Goal: Task Accomplishment & Management: Complete application form

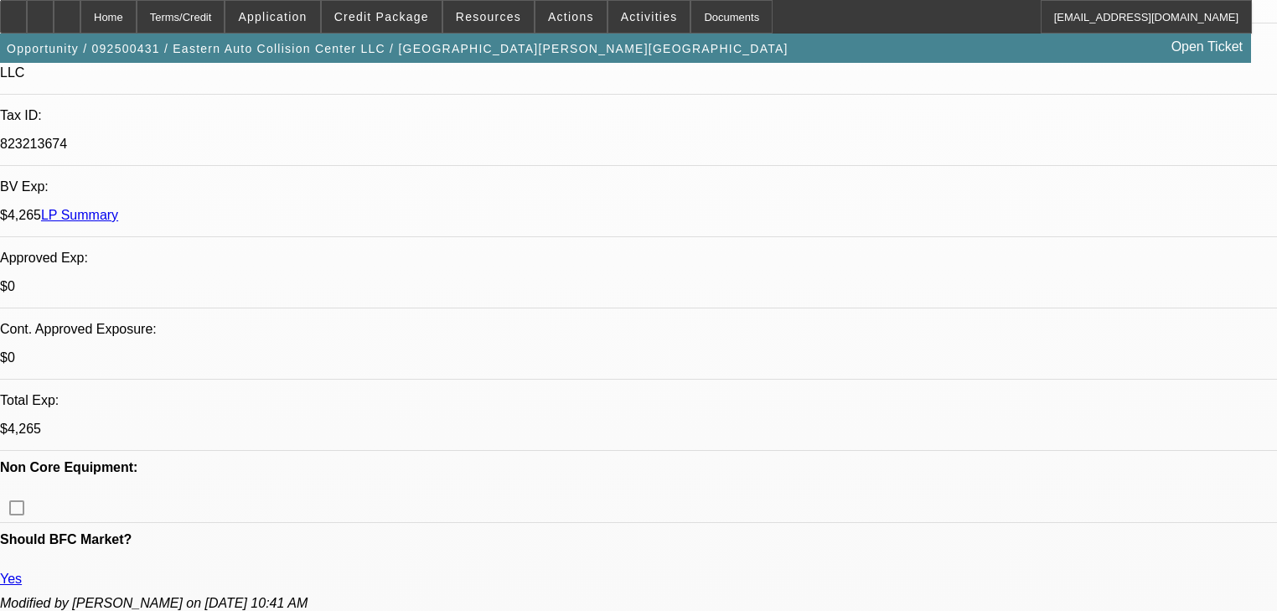
select select "0"
select select "6"
select select "0"
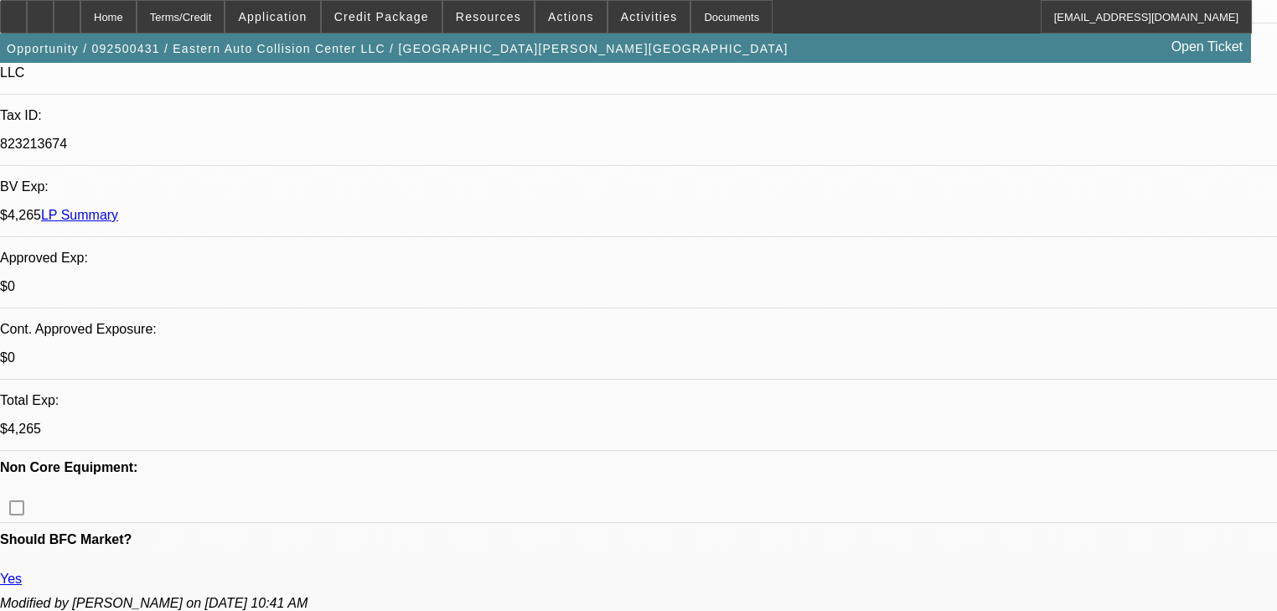
select select "0"
select select "6"
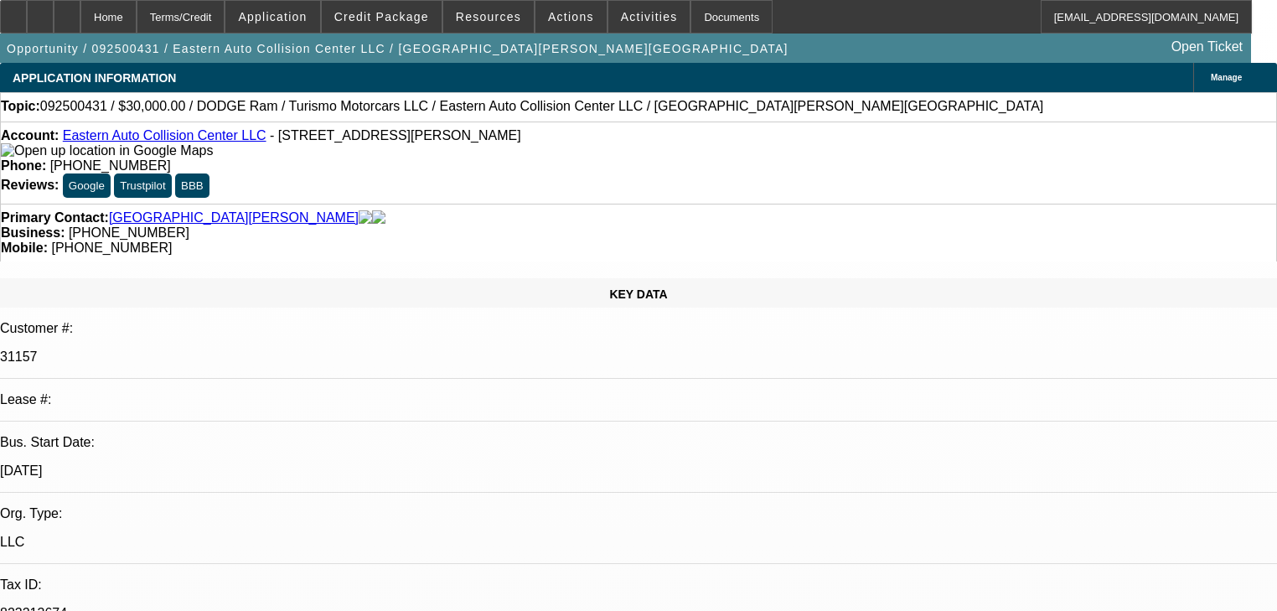
select select "0"
select select "6"
select select "0"
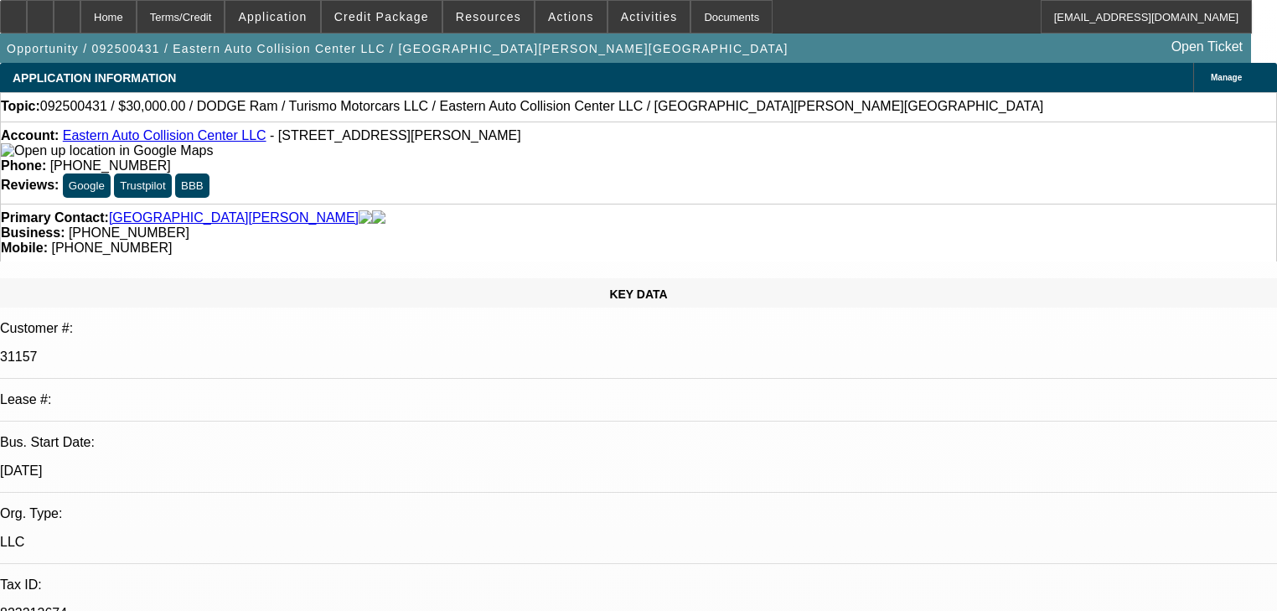
select select "0"
select select "6"
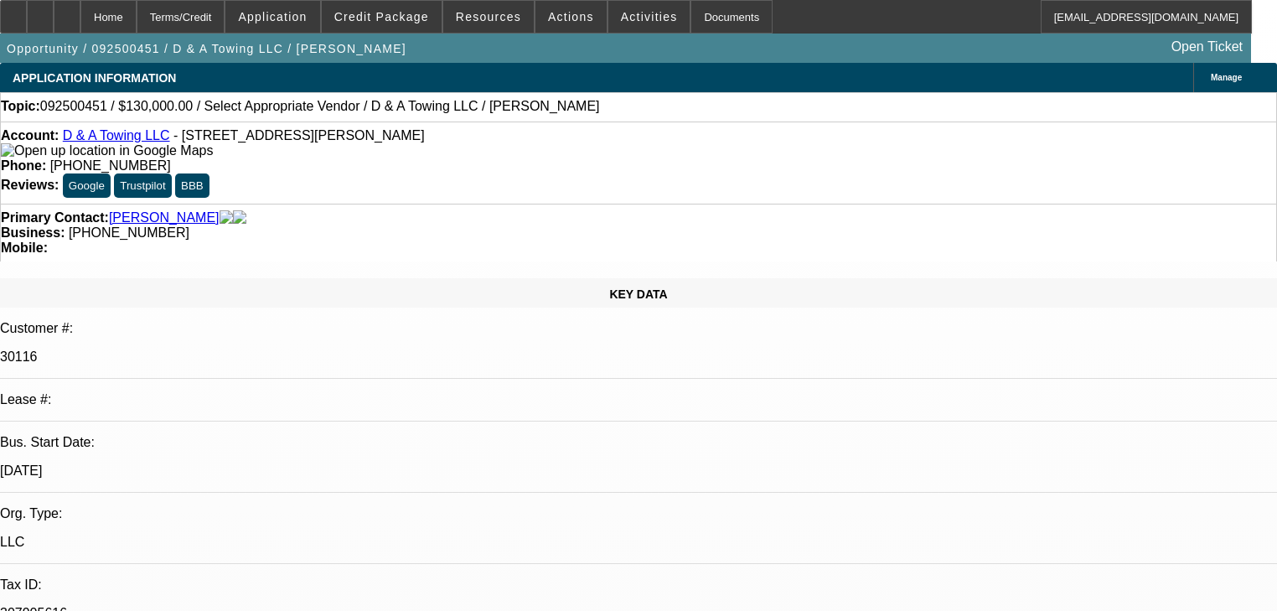
select select "0"
select select "2"
select select "0.1"
select select "4"
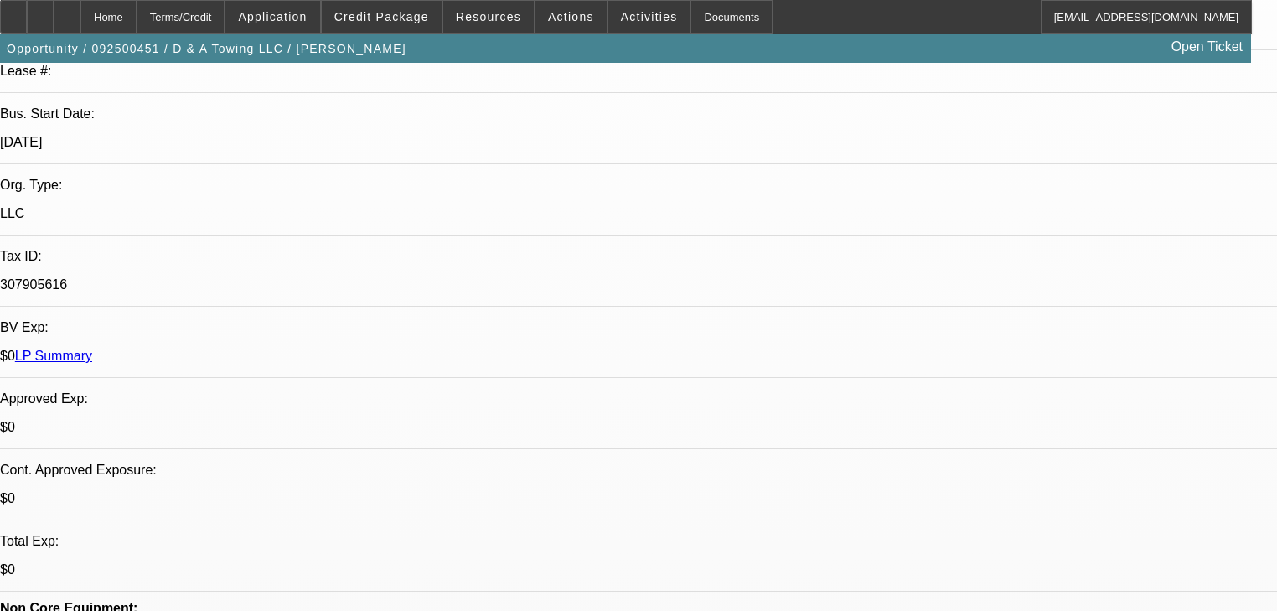
scroll to position [67, 0]
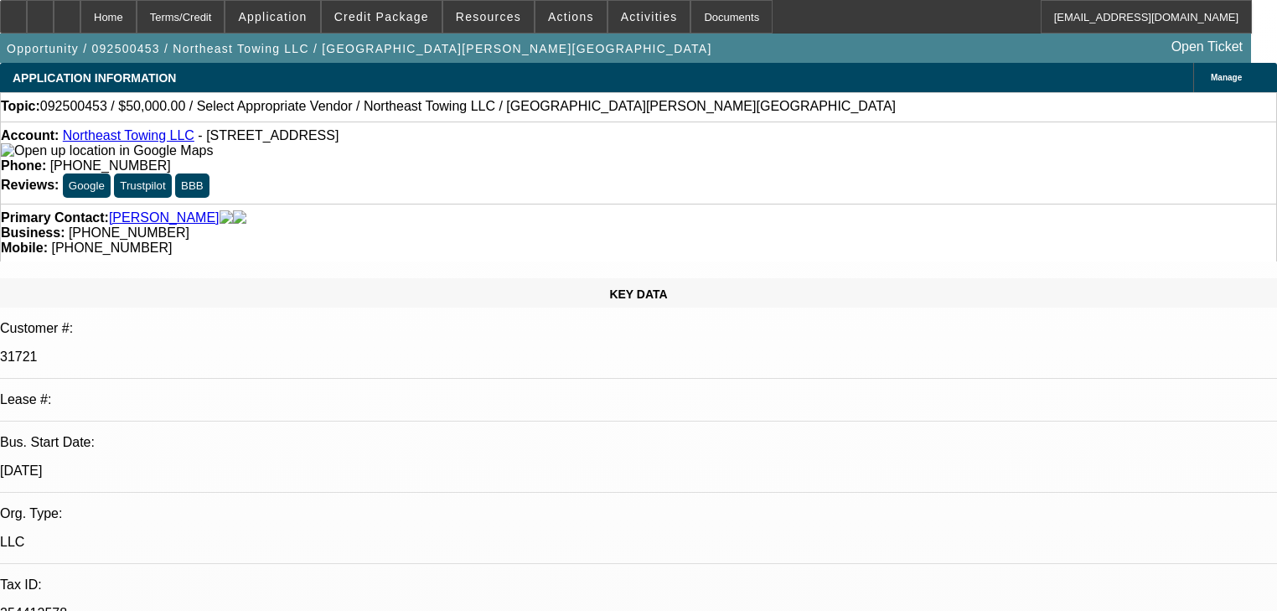
select select "0"
select select "2"
select select "0.1"
select select "4"
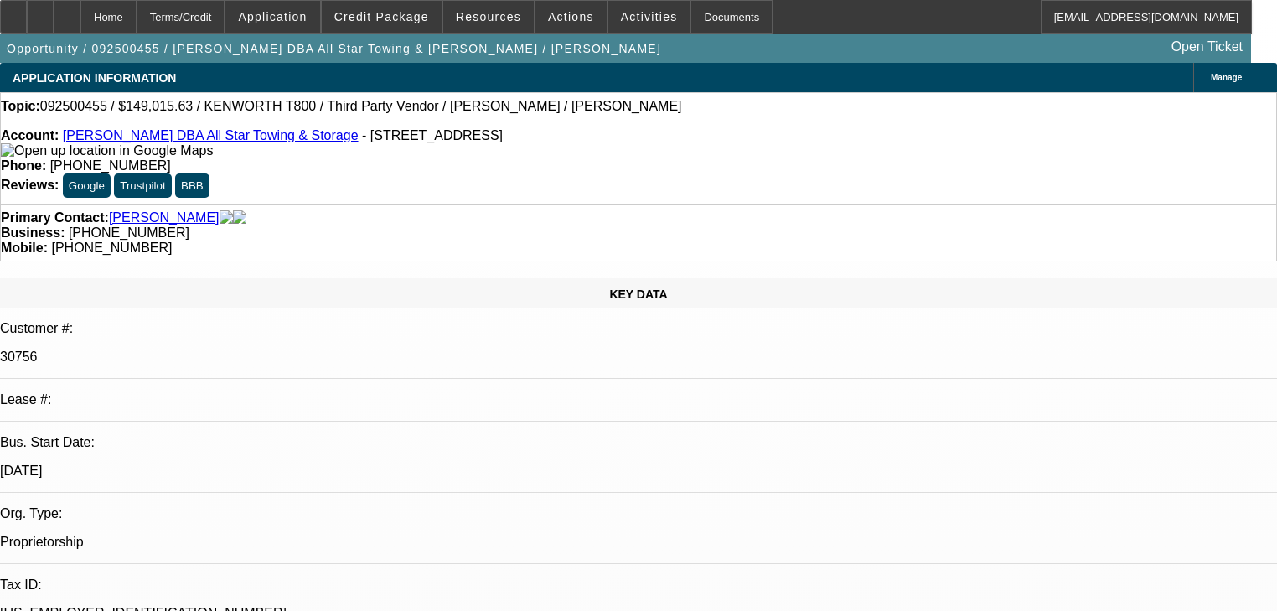
select select "0.15"
select select "2"
select select "0.1"
select select "4"
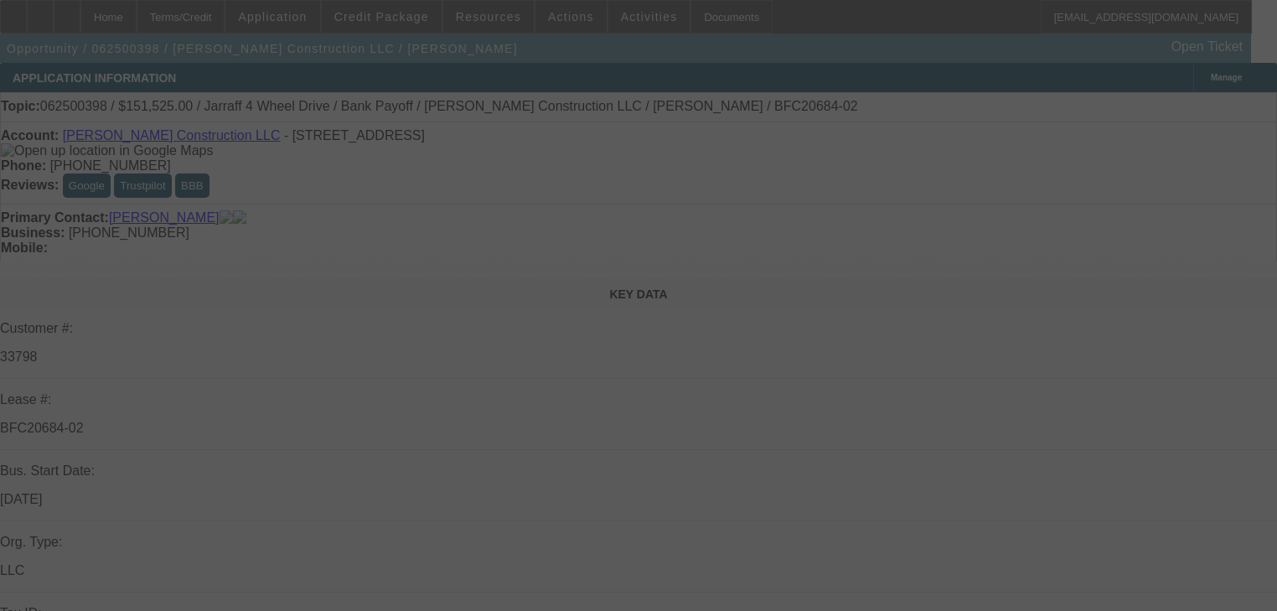
select select "0"
select select "2"
select select "0"
select select "6"
select select "0"
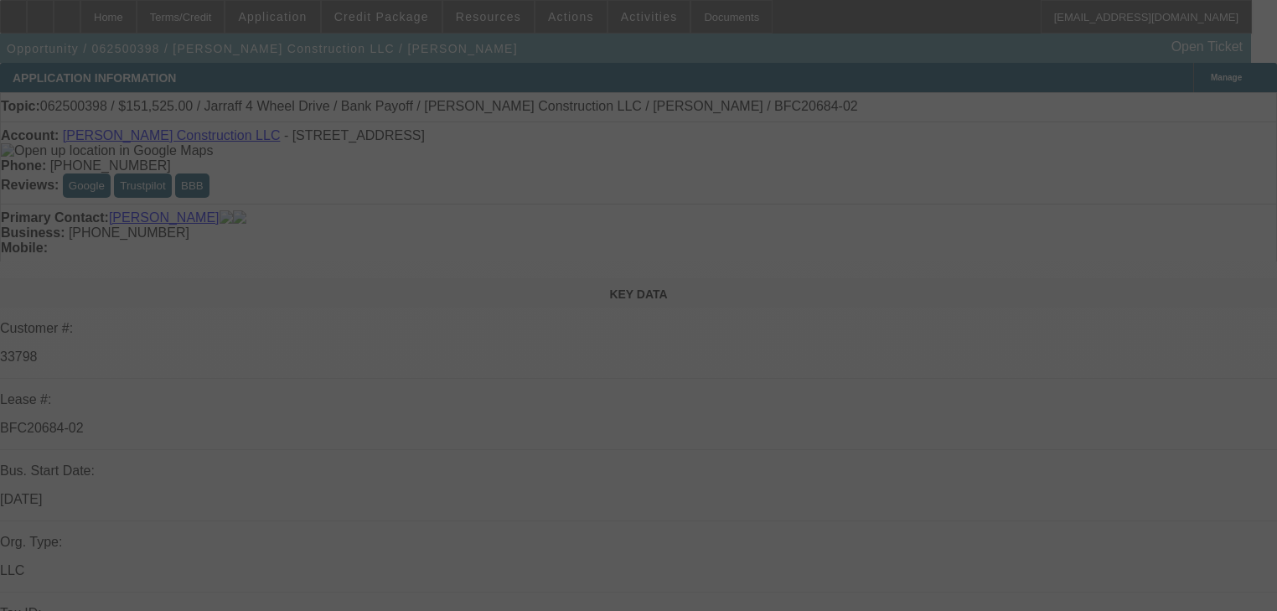
select select "2"
select select "0"
select select "6"
select select "0.15"
select select "0"
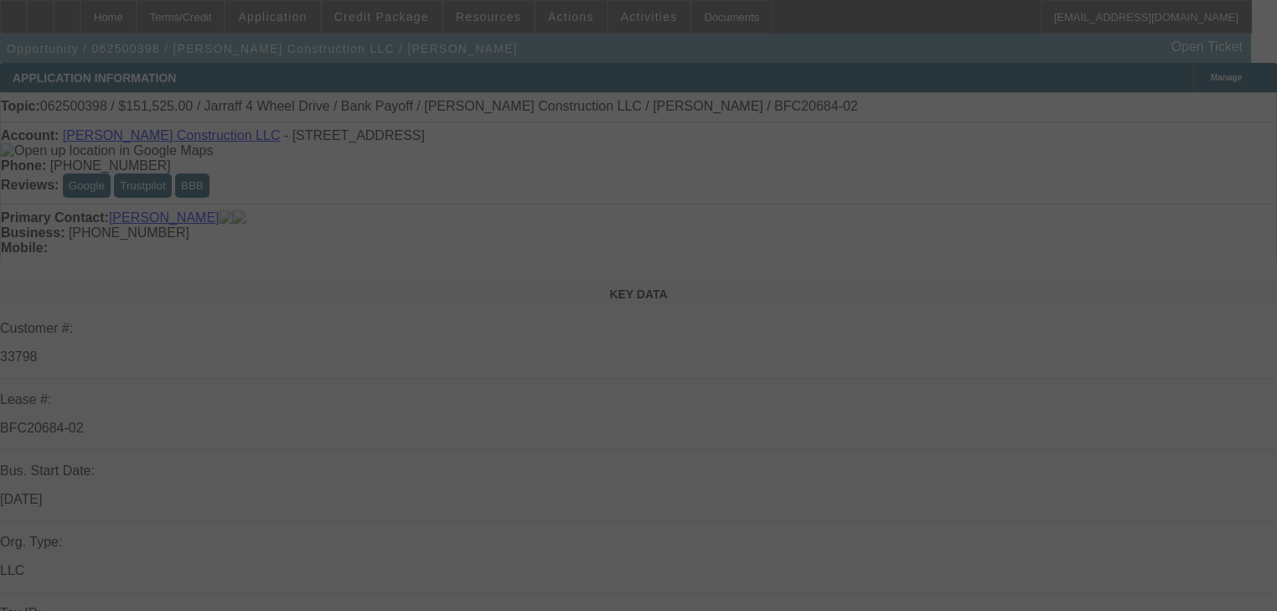
select select "0"
select select "6"
select select "0.1"
select select "0"
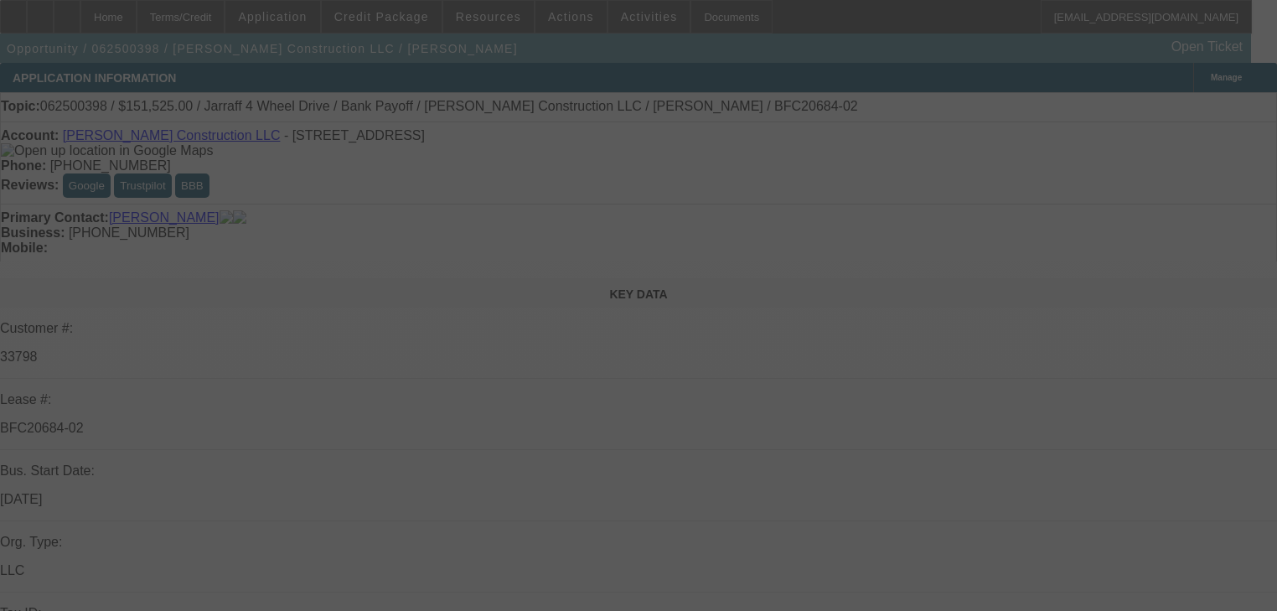
select select "6"
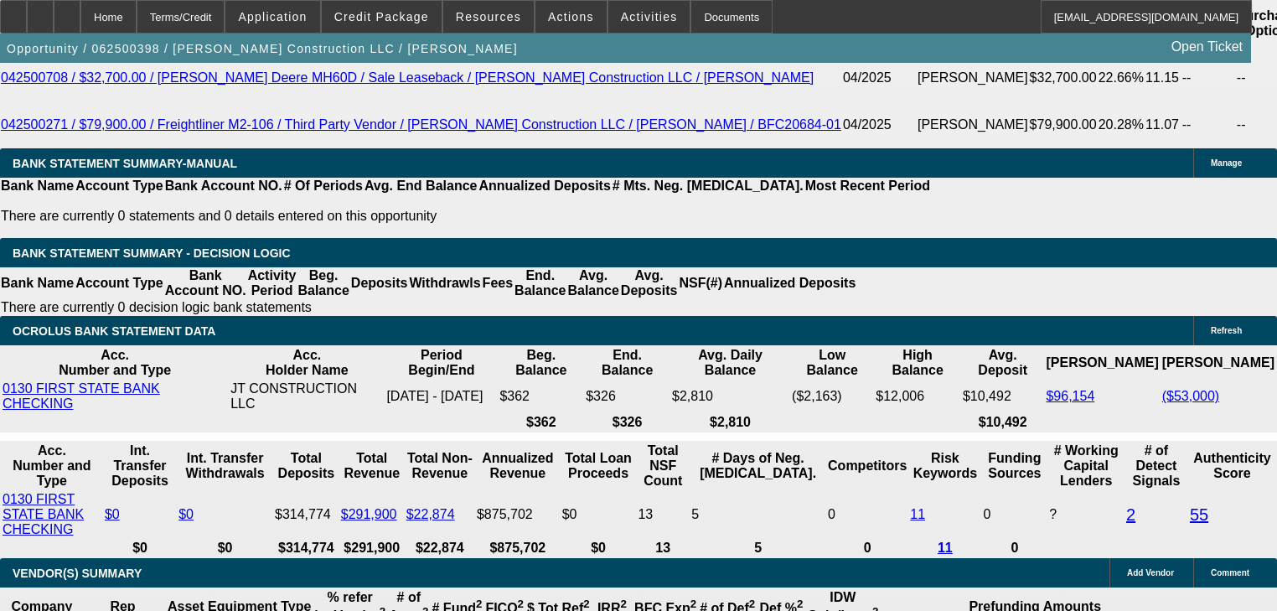
scroll to position [2847, 0]
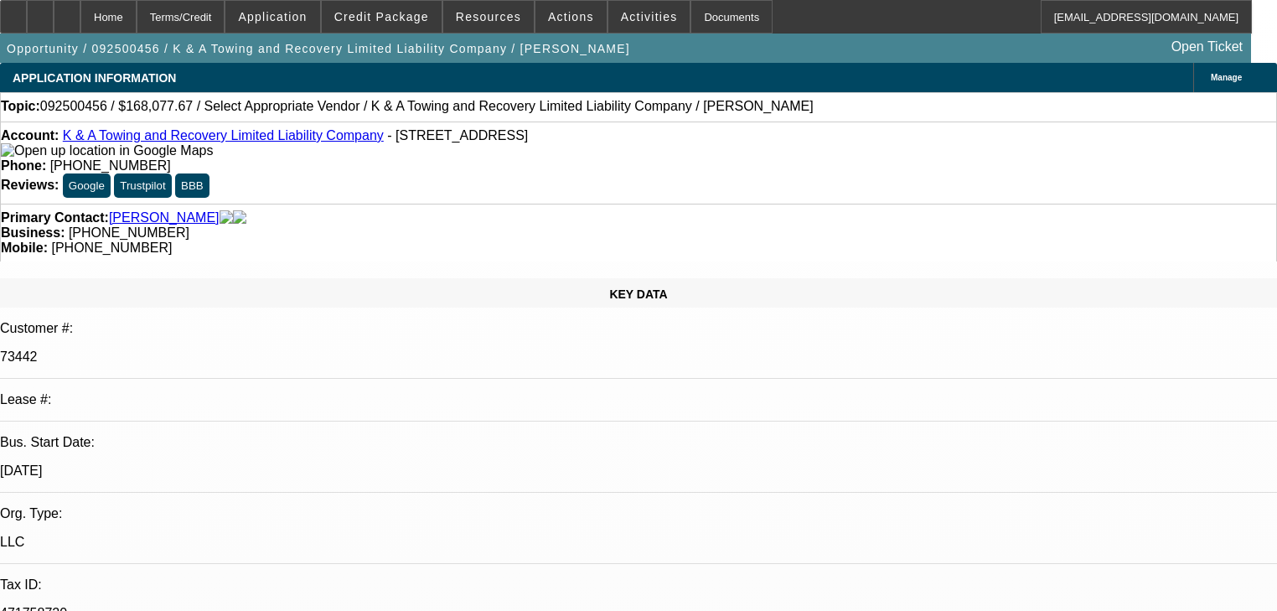
select select "0"
select select "2"
select select "0.1"
select select "4"
